Goal: Check status: Check status

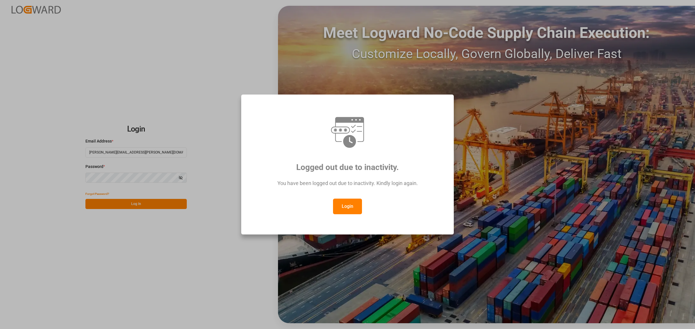
click at [343, 205] on button "Login" at bounding box center [347, 207] width 29 height 16
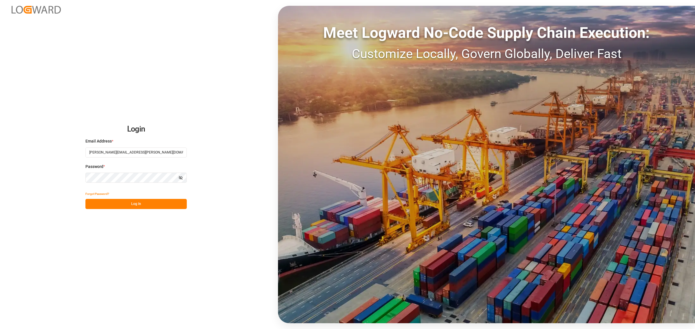
click at [145, 205] on button "Log In" at bounding box center [135, 204] width 101 height 10
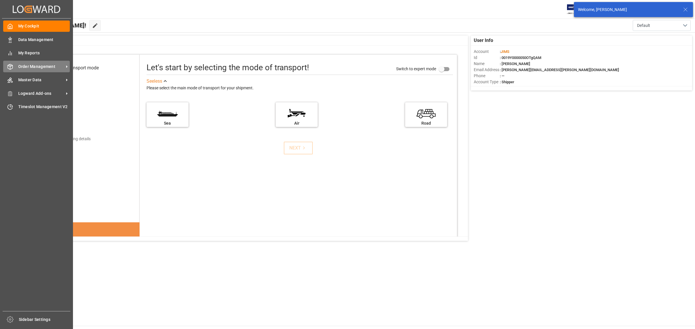
click at [38, 61] on div "Order Management Order Management" at bounding box center [36, 66] width 67 height 11
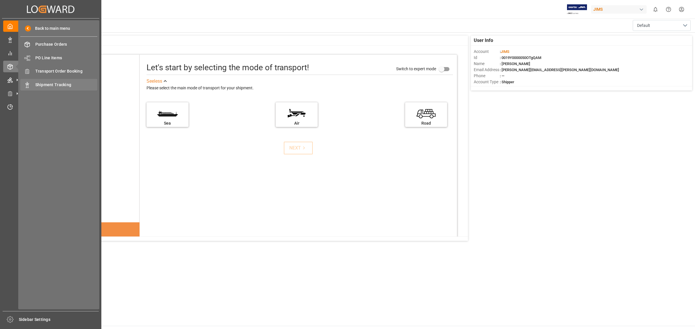
click at [45, 81] on div "Shipment Tracking Shipment Tracking" at bounding box center [58, 84] width 77 height 11
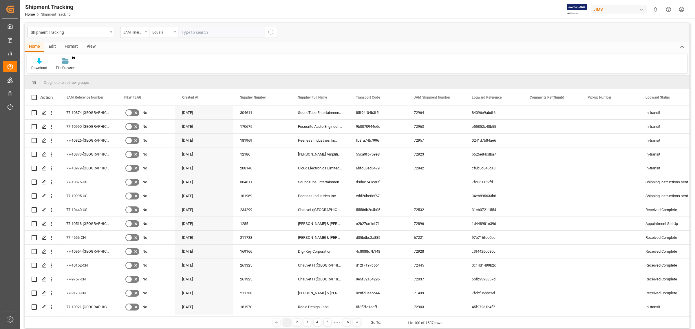
click at [203, 31] on input "text" at bounding box center [221, 32] width 87 height 11
type input "77-10867-be"
click at [268, 31] on icon "search button" at bounding box center [270, 32] width 7 height 7
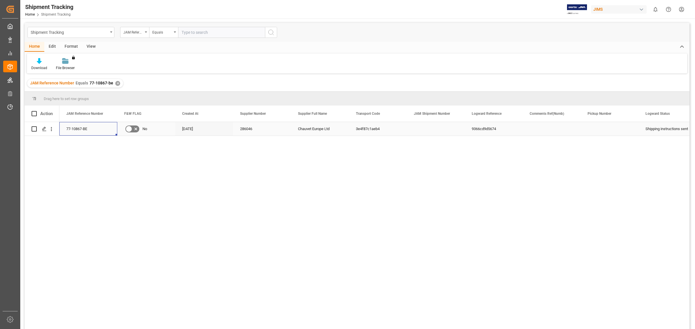
click at [71, 129] on div "77-10867-BE" at bounding box center [88, 129] width 58 height 14
click at [40, 129] on div "Press SPACE to select this row." at bounding box center [44, 129] width 9 height 11
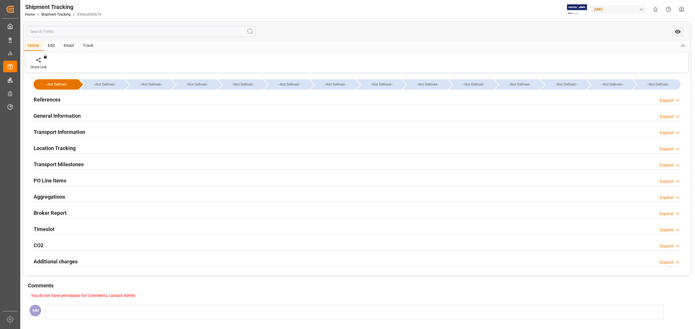
click at [61, 129] on h2 "Transport Information" at bounding box center [60, 132] width 52 height 8
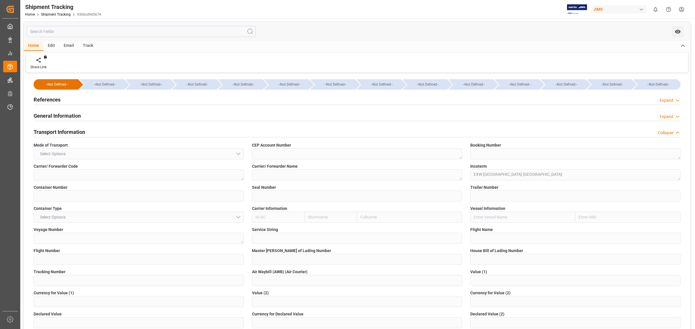
click at [61, 113] on h2 "General Information" at bounding box center [57, 116] width 47 height 8
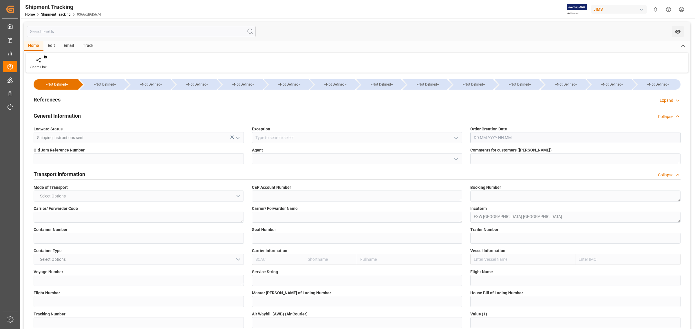
click at [61, 113] on h2 "General Information" at bounding box center [57, 116] width 47 height 8
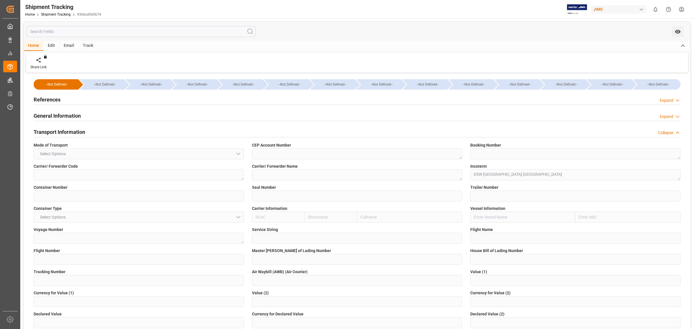
click at [62, 103] on div "References Expand" at bounding box center [357, 99] width 647 height 11
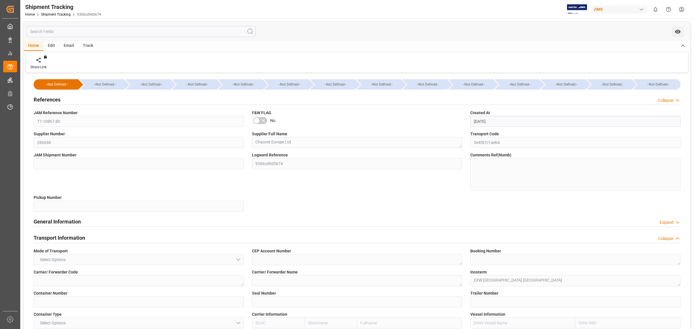
click at [62, 103] on div "References Collapse" at bounding box center [357, 99] width 647 height 11
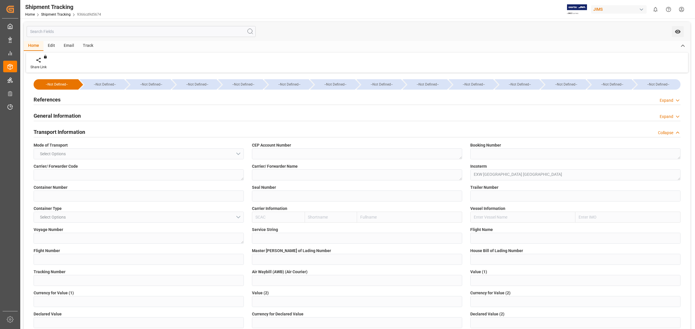
click at [61, 111] on div "General Information" at bounding box center [57, 115] width 47 height 11
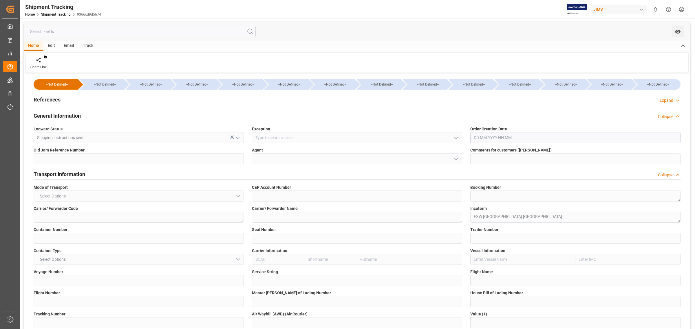
click at [64, 114] on h2 "General Information" at bounding box center [57, 116] width 47 height 8
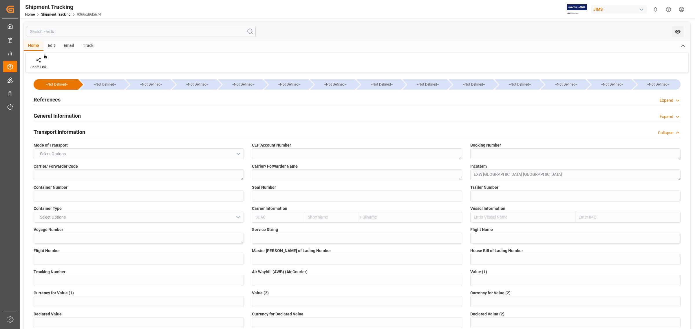
click at [66, 129] on h2 "Transport Information" at bounding box center [60, 132] width 52 height 8
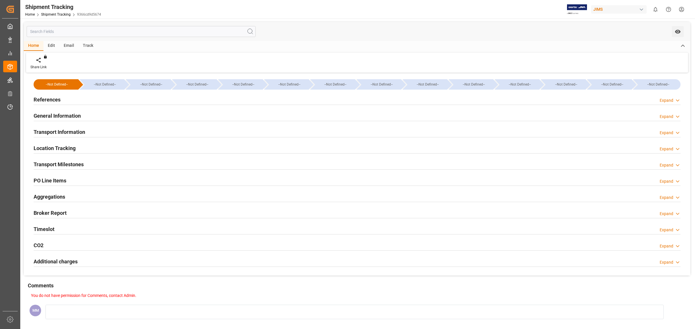
click at [61, 146] on h2 "Location Tracking" at bounding box center [55, 148] width 42 height 8
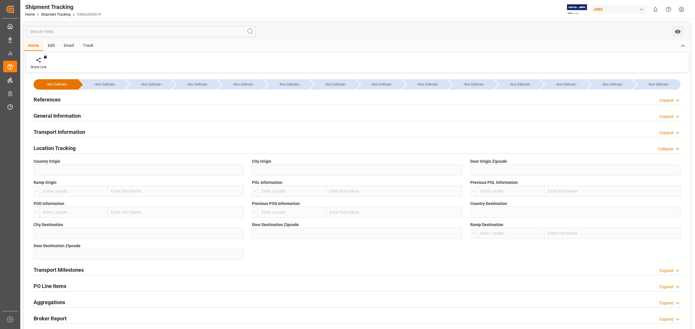
click at [61, 146] on h2 "Location Tracking" at bounding box center [55, 148] width 42 height 8
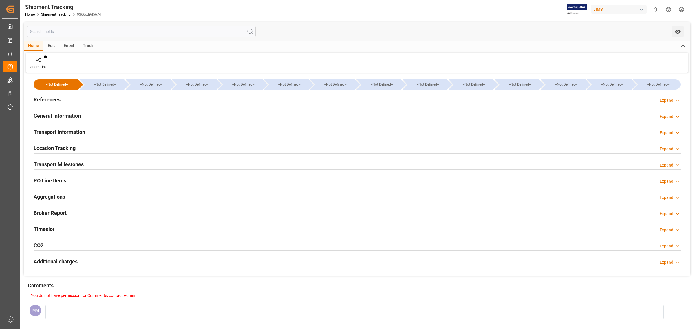
click at [62, 164] on h2 "Transport Milestones" at bounding box center [59, 165] width 50 height 8
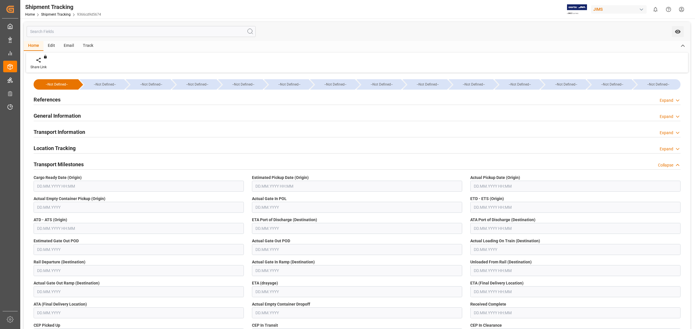
click at [62, 164] on h2 "Transport Milestones" at bounding box center [59, 165] width 50 height 8
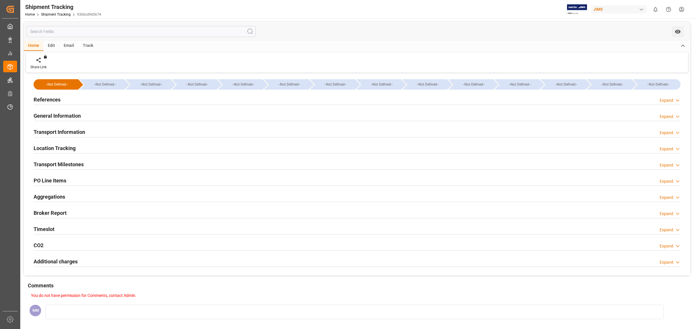
click at [48, 98] on h2 "References" at bounding box center [47, 100] width 27 height 8
